Goal: Transaction & Acquisition: Purchase product/service

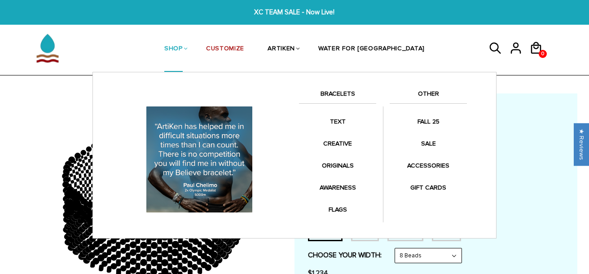
click at [183, 47] on link "SHOP" at bounding box center [173, 49] width 18 height 46
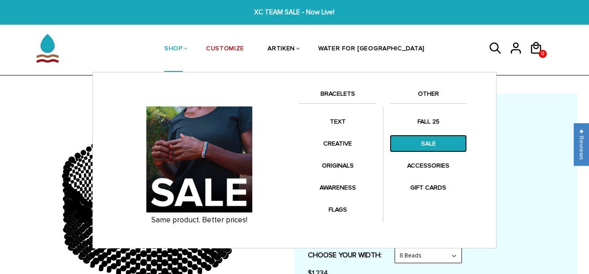
click at [426, 141] on link "SALE" at bounding box center [427, 144] width 77 height 18
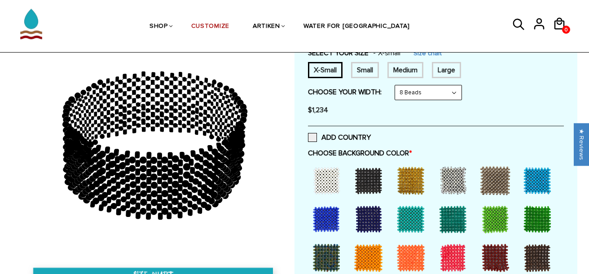
scroll to position [171, 0]
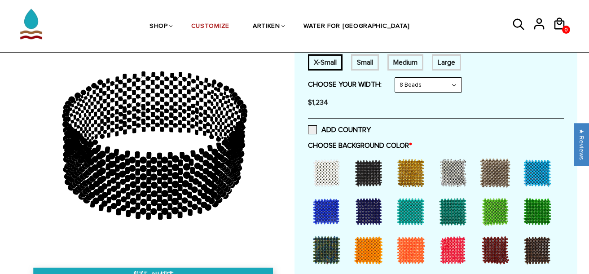
click at [370, 171] on div at bounding box center [368, 173] width 36 height 36
click at [425, 169] on div at bounding box center [411, 173] width 36 height 36
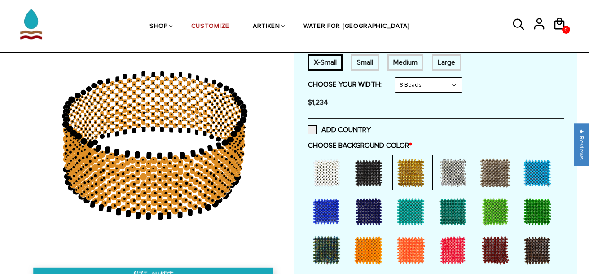
click at [456, 179] on div at bounding box center [453, 173] width 36 height 36
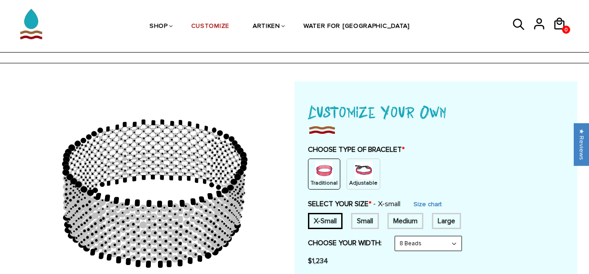
scroll to position [0, 0]
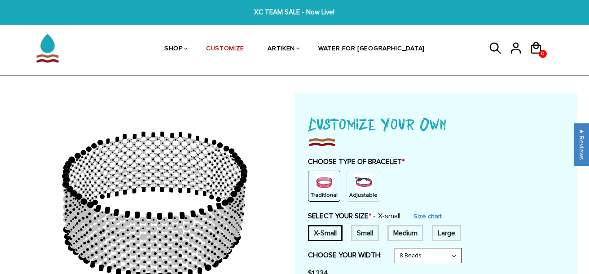
click at [358, 183] on img at bounding box center [363, 182] width 18 height 18
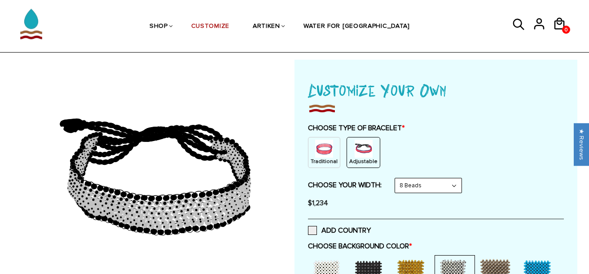
scroll to position [34, 0]
click at [330, 155] on img at bounding box center [324, 149] width 18 height 18
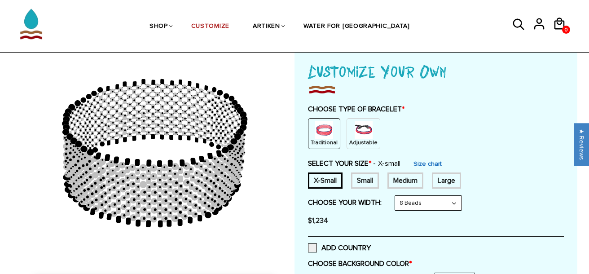
scroll to position [54, 0]
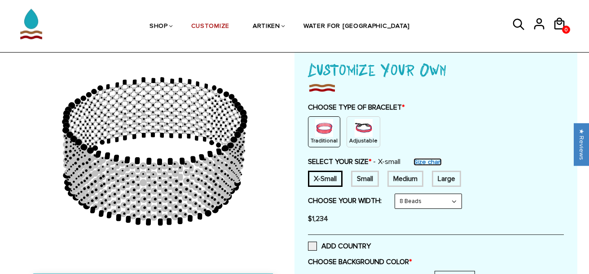
click at [437, 161] on link "Size chart" at bounding box center [427, 162] width 28 height 8
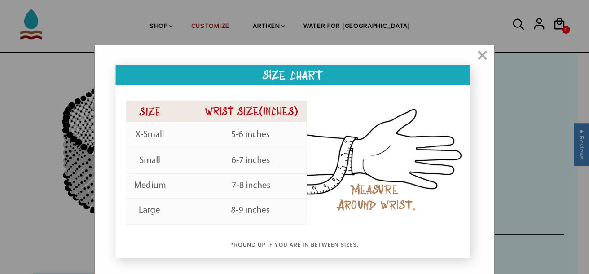
click at [259, 133] on img at bounding box center [294, 164] width 381 height 220
click at [478, 52] on span "×" at bounding box center [482, 56] width 11 height 9
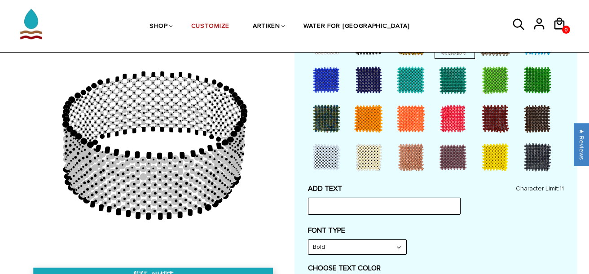
scroll to position [302, 0]
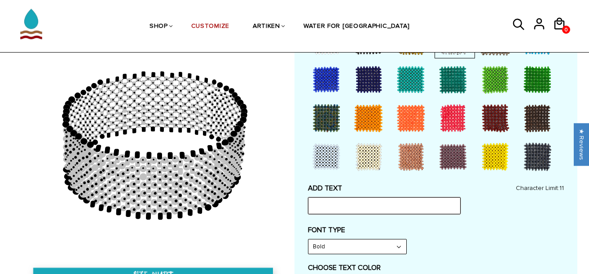
click at [364, 207] on input "text" at bounding box center [384, 205] width 153 height 17
click at [411, 178] on div "Customize Your Own CHOOSE TYPE OF BRACELET * Traditional Adjustable Traditional…" at bounding box center [436, 266] width 256 height 914
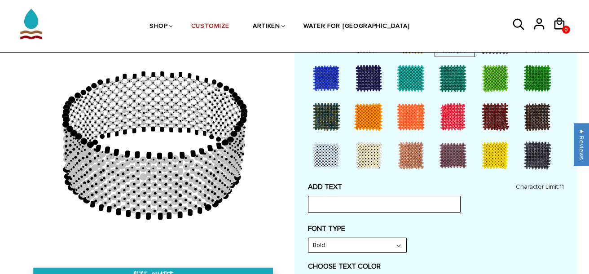
scroll to position [304, 0]
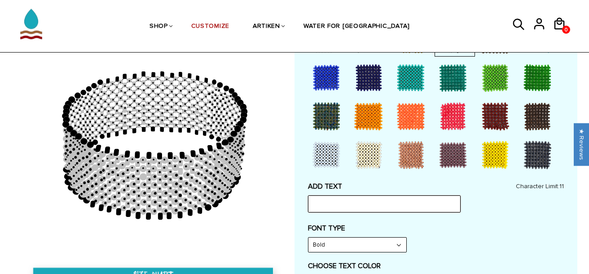
click at [376, 202] on input "text" at bounding box center [384, 203] width 153 height 17
type input "ㄈ"
type input "zuka"
click at [361, 242] on select "Bold" at bounding box center [357, 244] width 98 height 14
drag, startPoint x: 365, startPoint y: 205, endPoint x: 237, endPoint y: 195, distance: 128.7
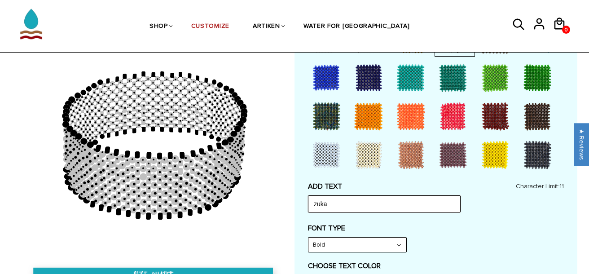
click at [237, 195] on div at bounding box center [294, 262] width 565 height 946
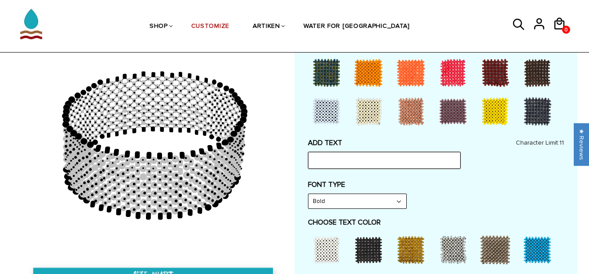
scroll to position [296, 0]
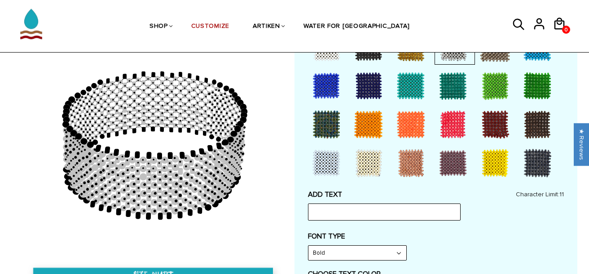
click at [371, 125] on div at bounding box center [368, 124] width 36 height 36
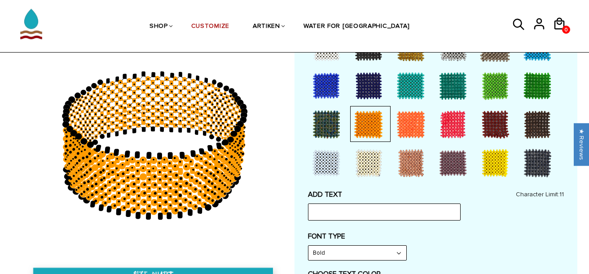
scroll to position [483, 0]
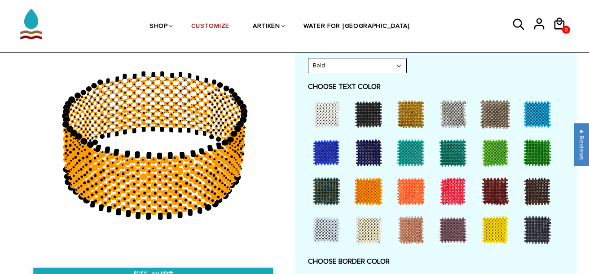
click at [378, 150] on div at bounding box center [368, 153] width 36 height 36
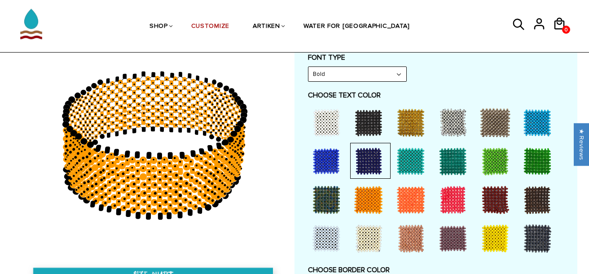
scroll to position [396, 0]
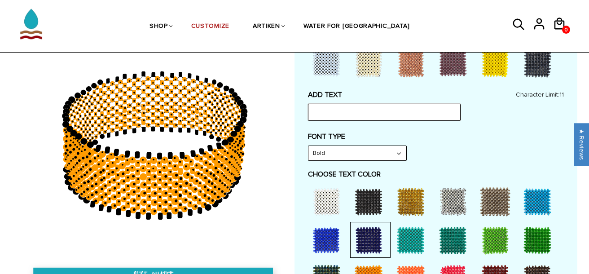
click at [345, 109] on input "text" at bounding box center [384, 112] width 153 height 17
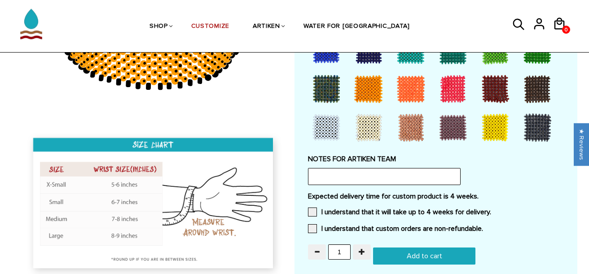
scroll to position [865, 0]
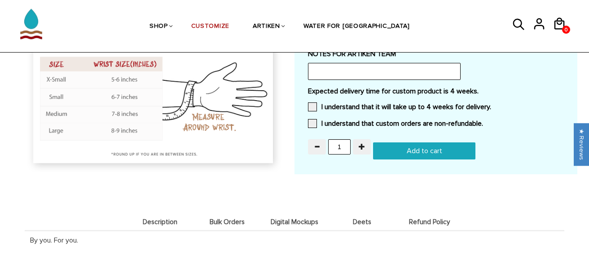
type input "a"
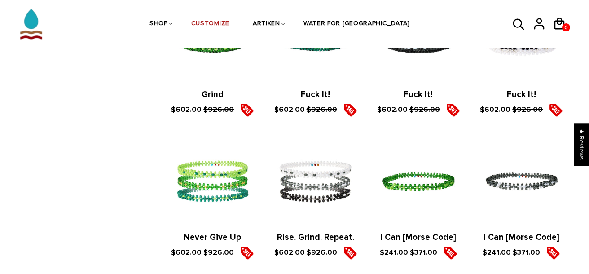
scroll to position [823, 0]
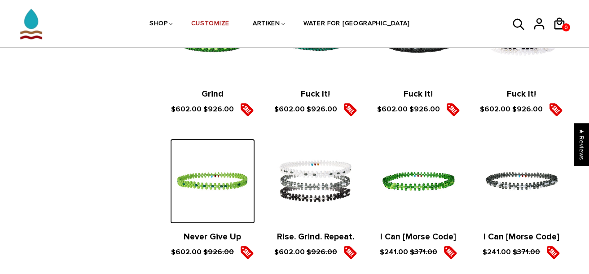
click at [210, 189] on img at bounding box center [212, 181] width 85 height 85
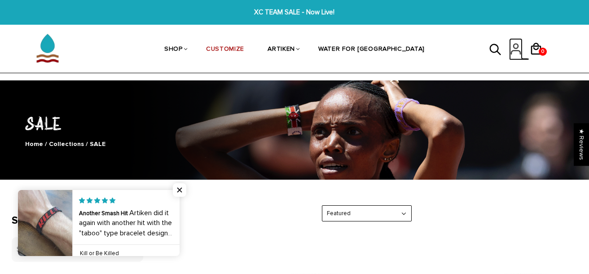
click at [514, 52] on icon at bounding box center [515, 49] width 13 height 22
